Goal: Task Accomplishment & Management: Use online tool/utility

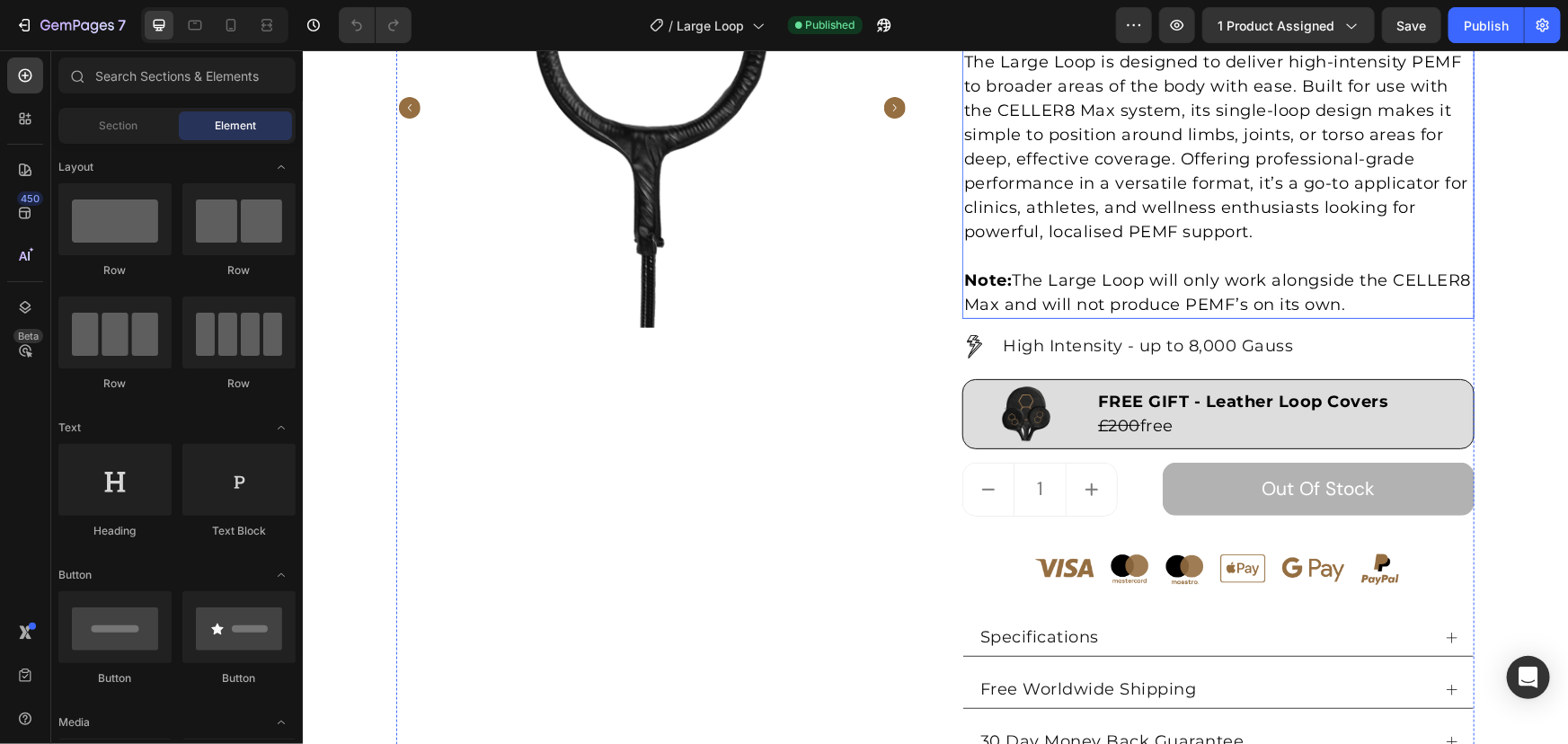
scroll to position [572, 0]
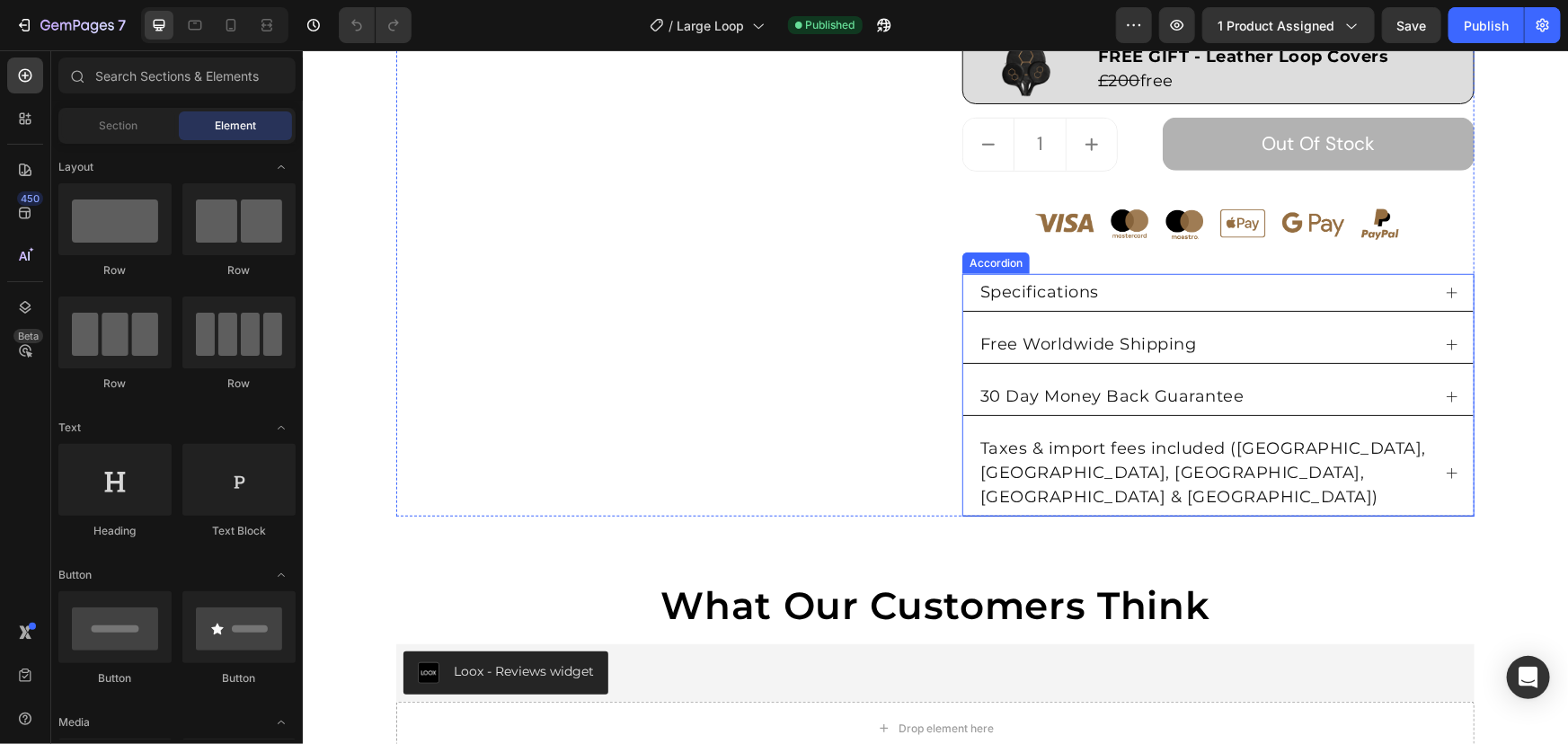
click at [1239, 288] on div "Specifications" at bounding box center [1203, 292] width 453 height 30
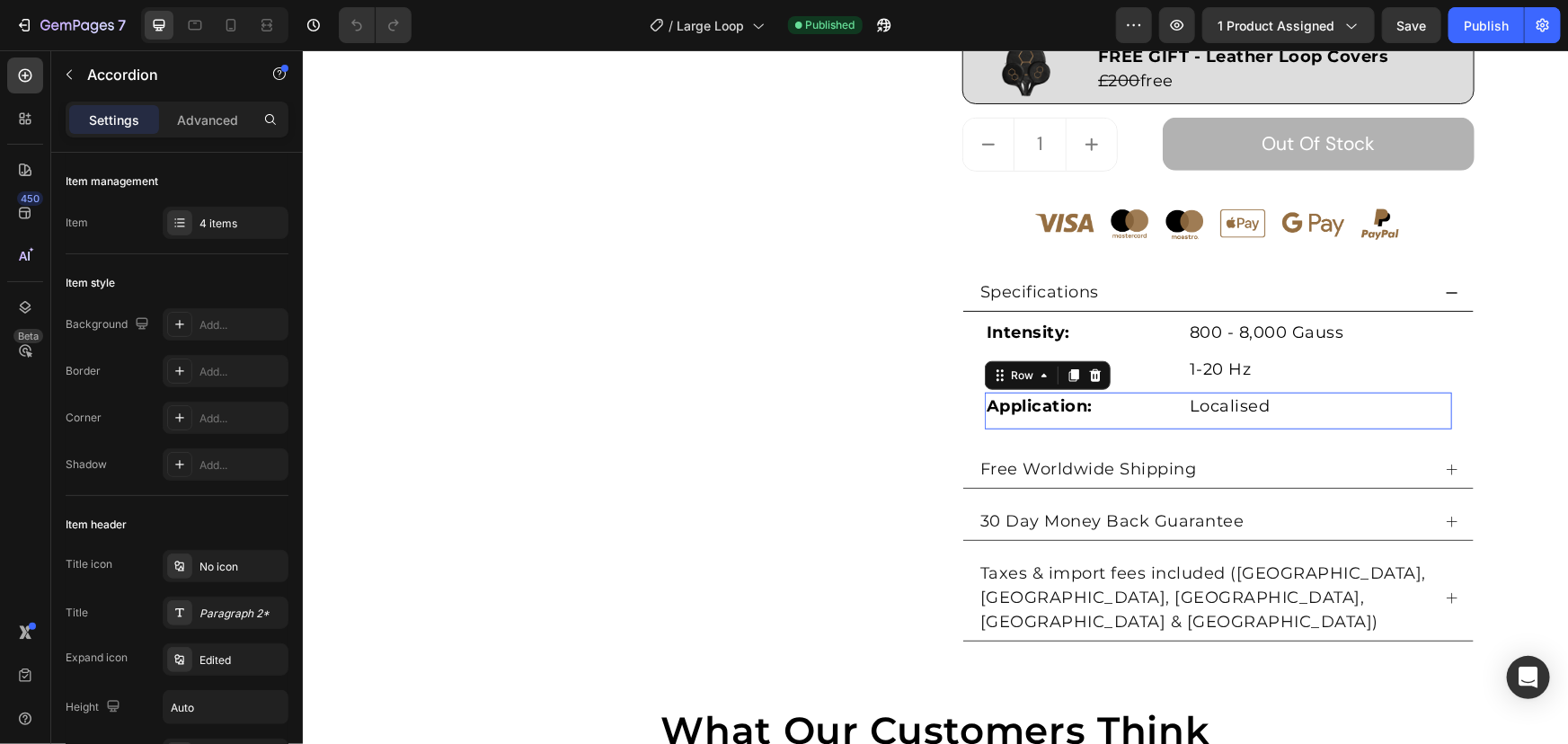
click at [1068, 425] on div "Application: Text Block Localised Text Block Row 0" at bounding box center [1218, 411] width 468 height 37
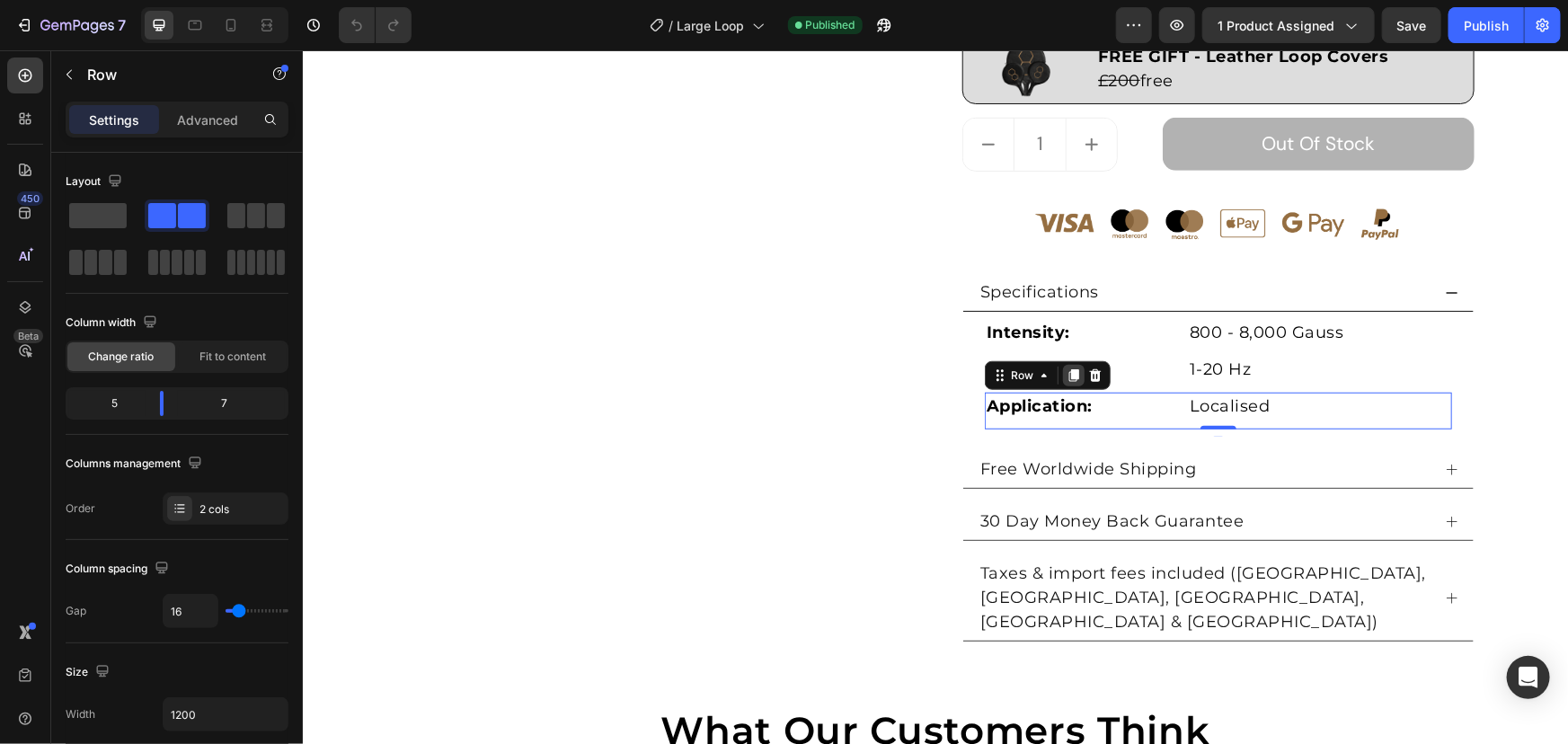
click at [1069, 374] on icon at bounding box center [1073, 375] width 10 height 13
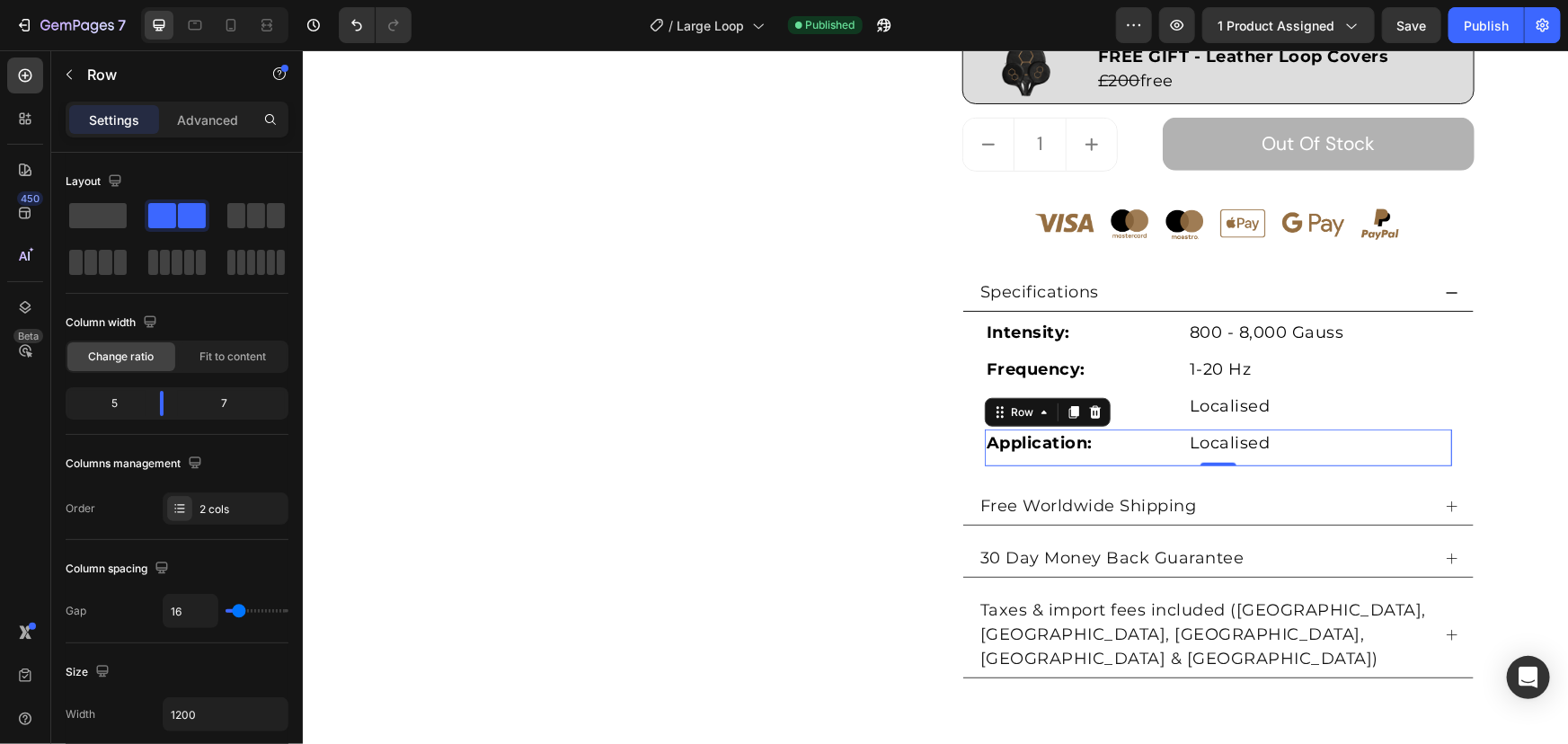
click at [1109, 458] on div "Application: Text Block Localised Text Block Row 0" at bounding box center [1218, 447] width 468 height 37
click at [1118, 445] on p "Application:" at bounding box center [1079, 443] width 185 height 24
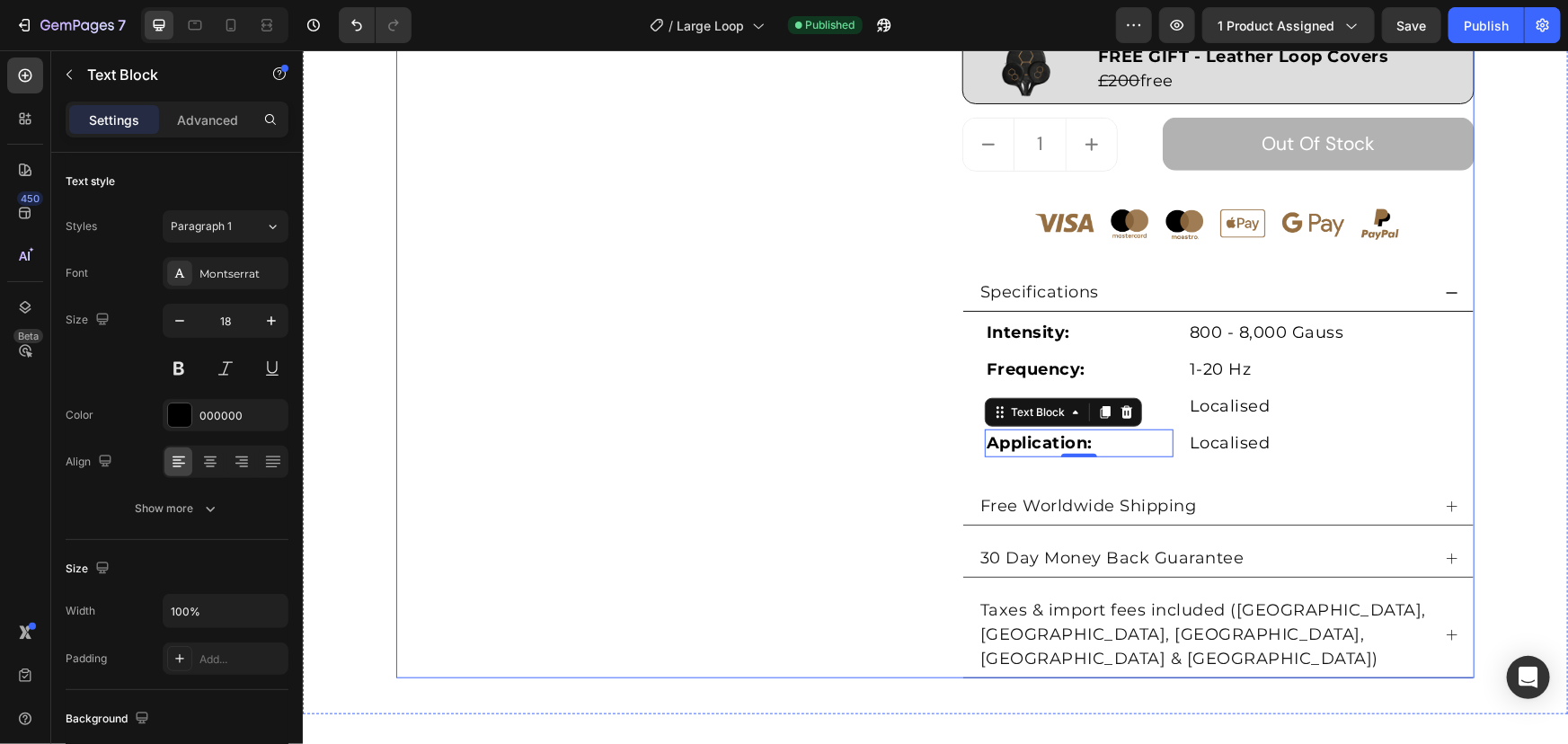
drag, startPoint x: 910, startPoint y: 426, endPoint x: 867, endPoint y: 415, distance: 44.4
click at [880, 419] on div "Product Images Large Loop (P) Title Loox - Rating widget Loox £1,500 Product Pr…" at bounding box center [934, 110] width 1078 height 1136
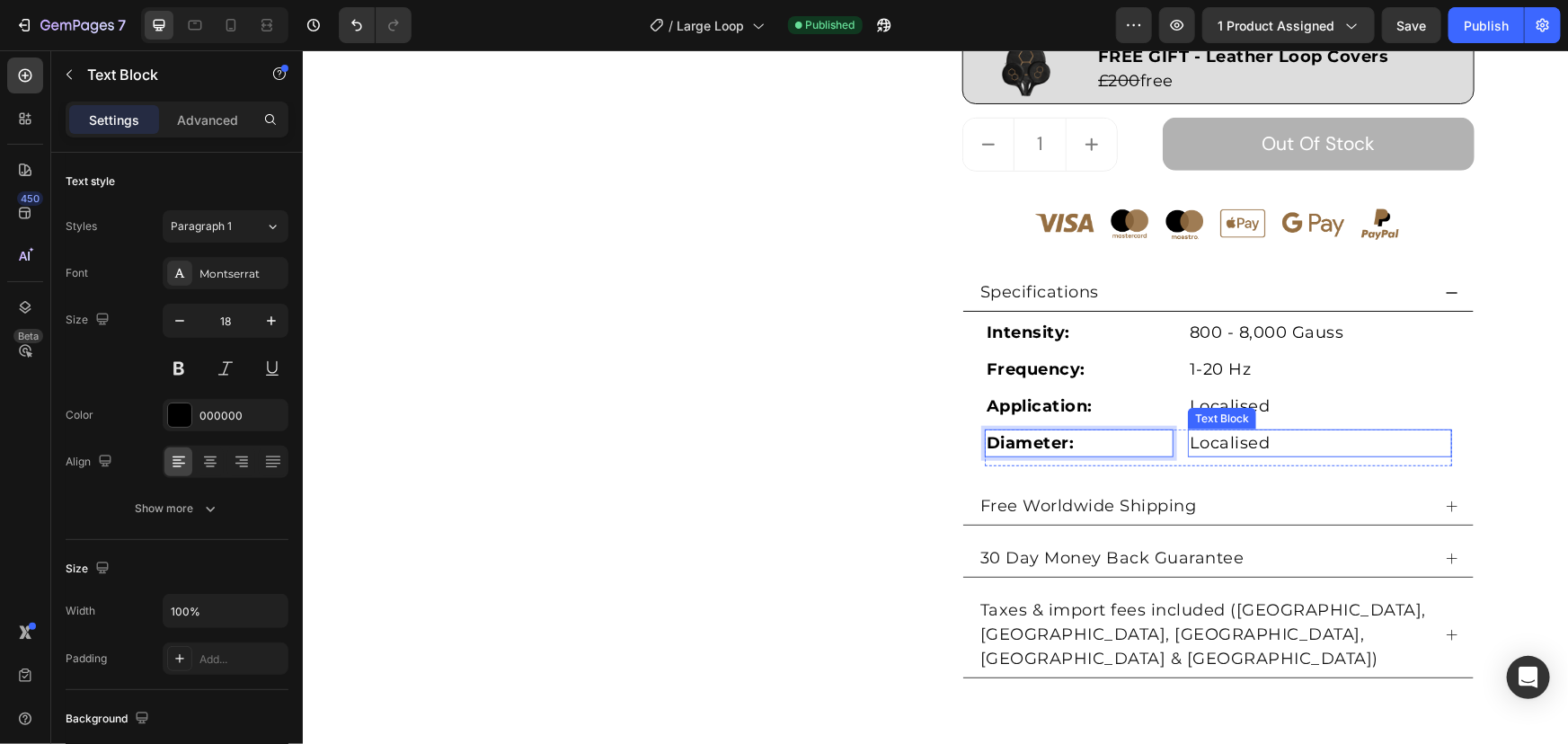
click at [1299, 448] on p "Localised" at bounding box center [1320, 443] width 261 height 24
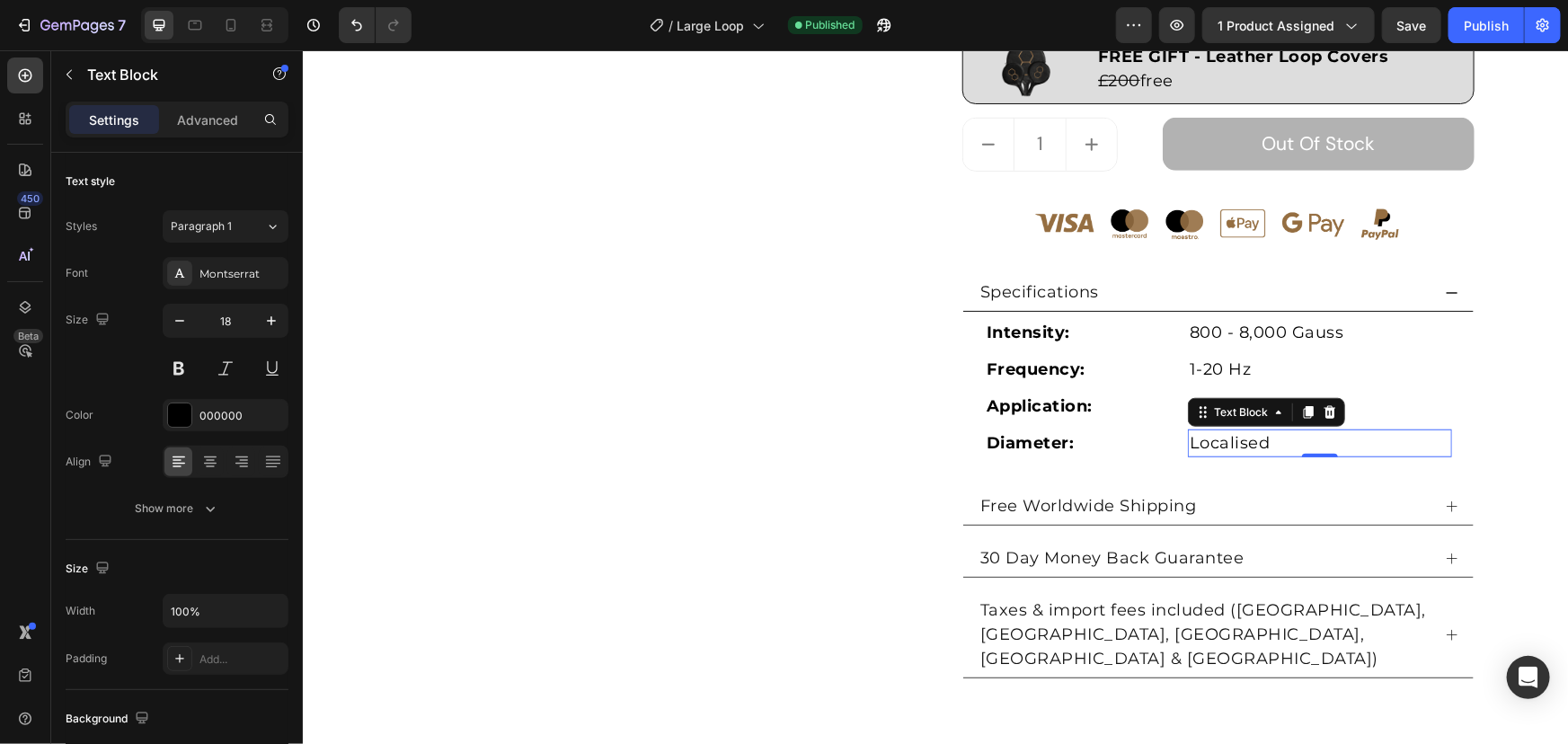
click at [1312, 445] on p "Localised" at bounding box center [1320, 443] width 261 height 24
drag, startPoint x: 1304, startPoint y: 445, endPoint x: 1076, endPoint y: 423, distance: 229.1
click at [1076, 423] on div "Intensity: Text Block 800 - 8,000 Gauss Text Block Row Frequency: Text Block 1-…" at bounding box center [1218, 391] width 468 height 148
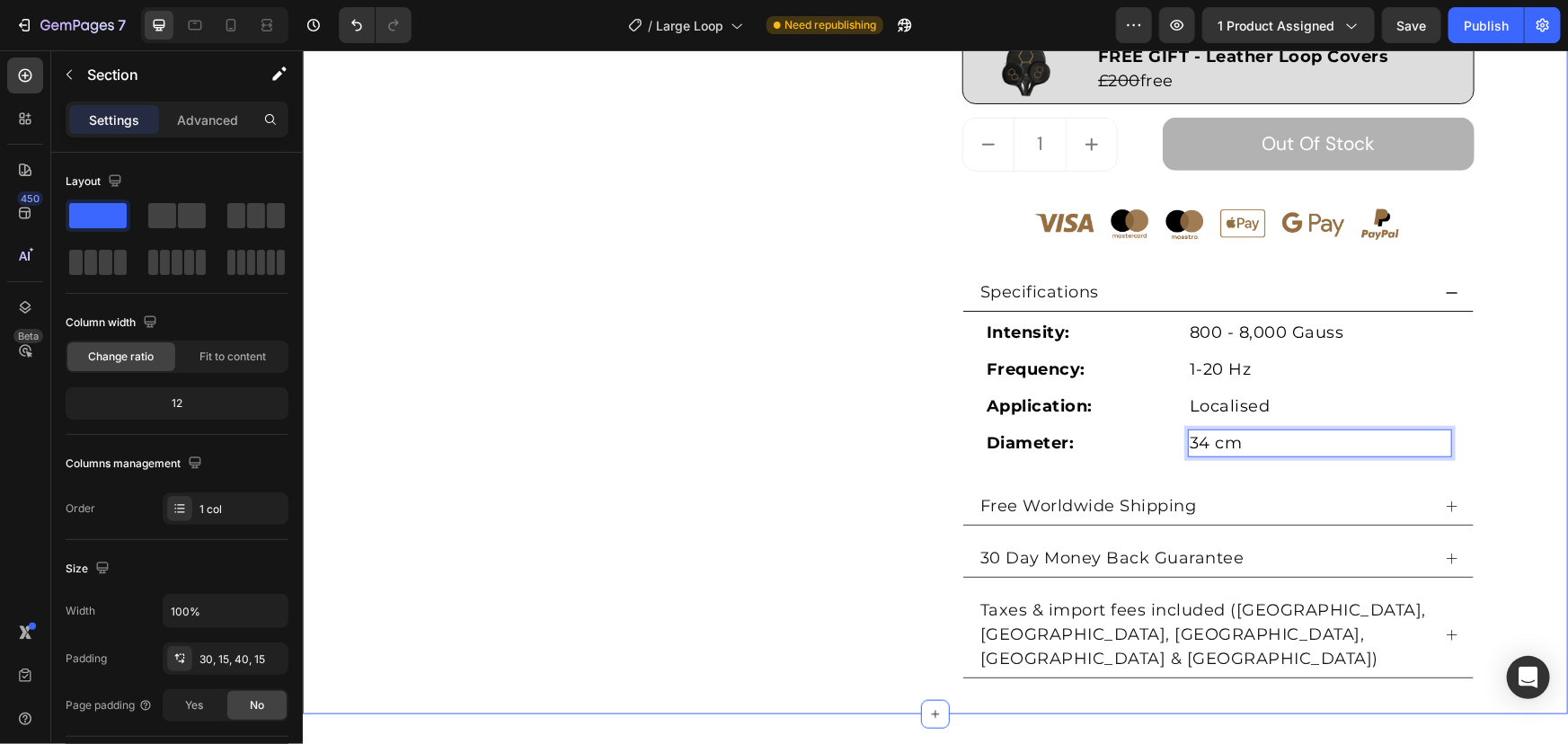
click at [1496, 255] on div "Product Images Large Loop (P) Title Loox - Rating widget Loox £1,500 Product Pr…" at bounding box center [935, 110] width 1239 height 1136
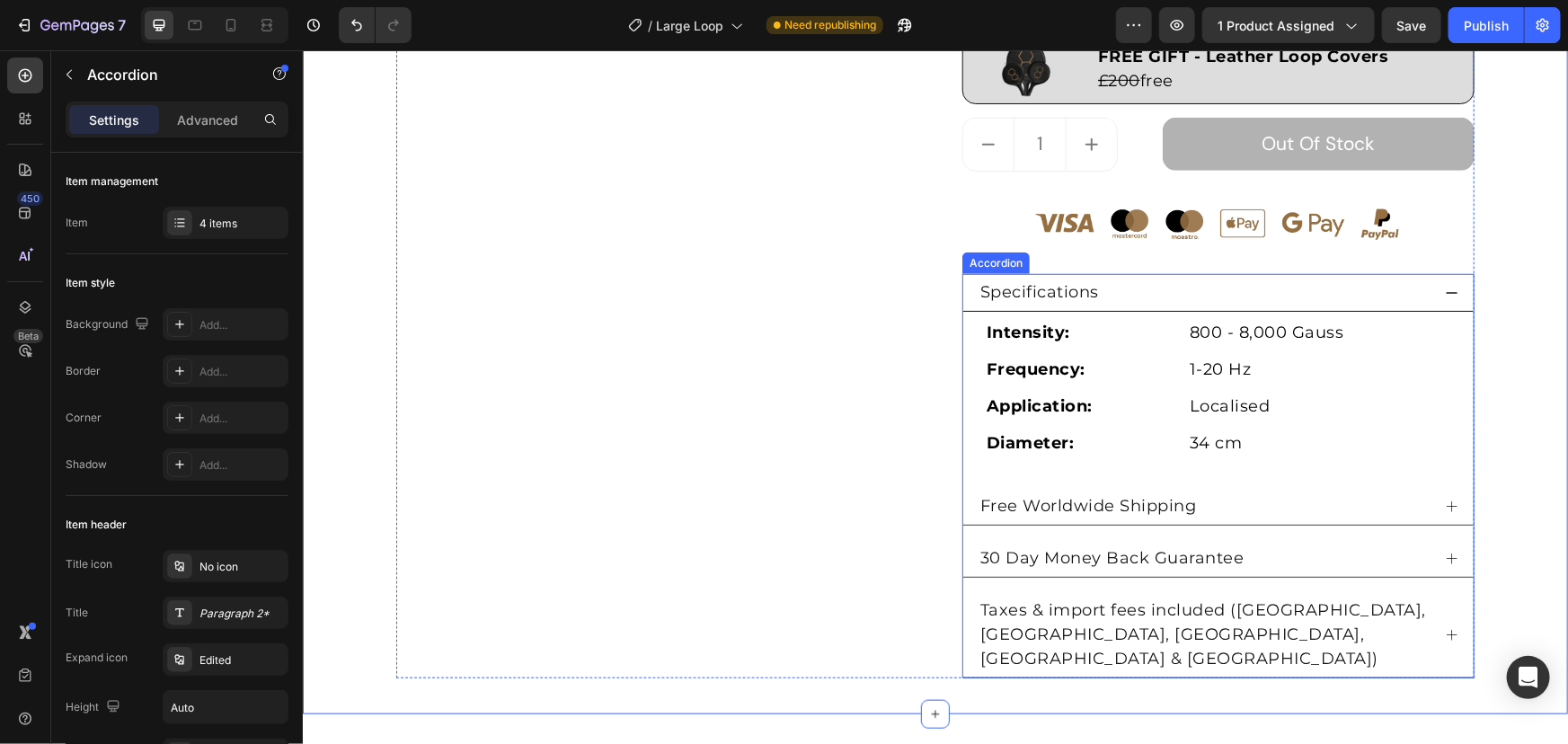
click at [1461, 291] on div "Specifications" at bounding box center [1217, 292] width 510 height 38
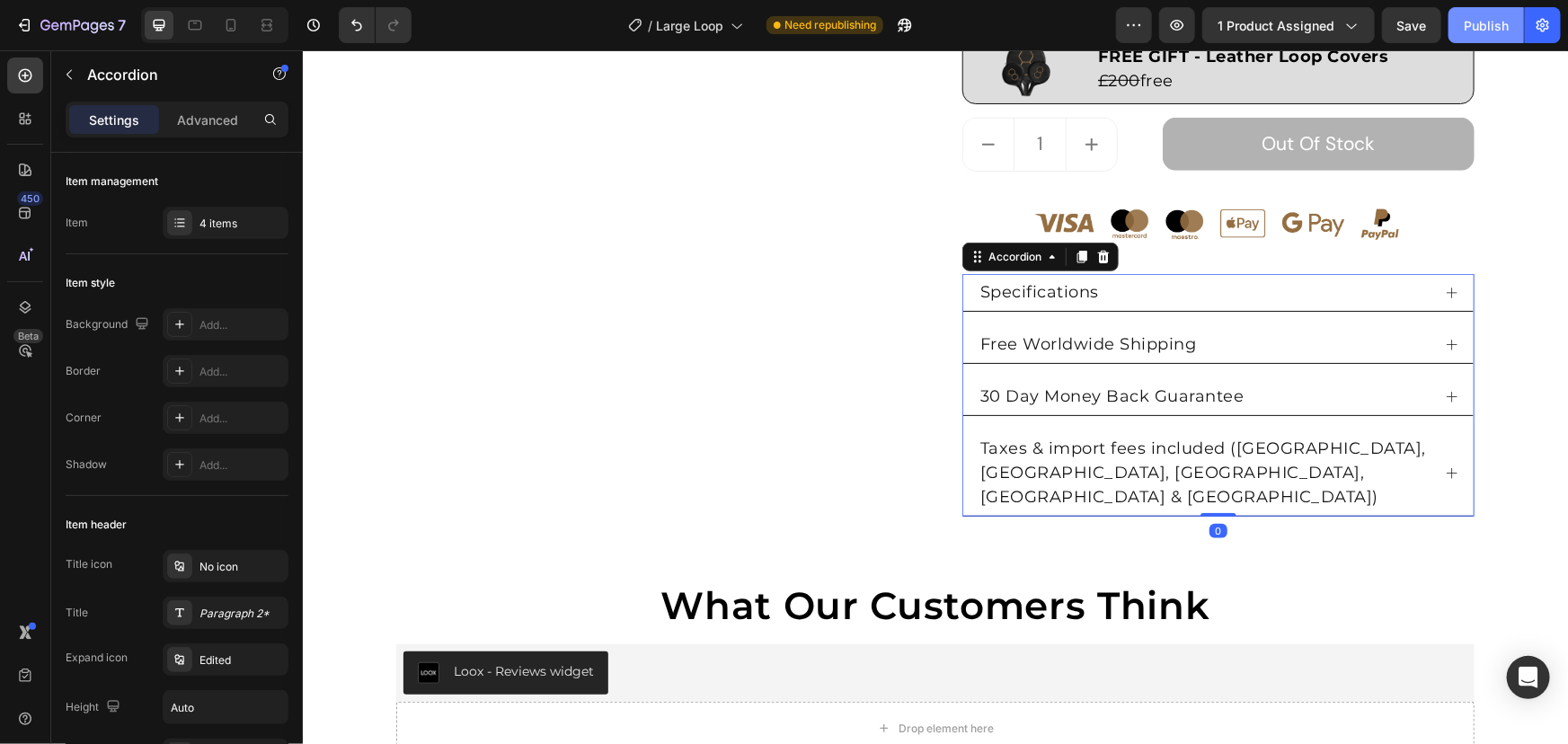
click at [1509, 26] on div "Publish" at bounding box center [1487, 26] width 45 height 19
